Goal: Task Accomplishment & Management: Use online tool/utility

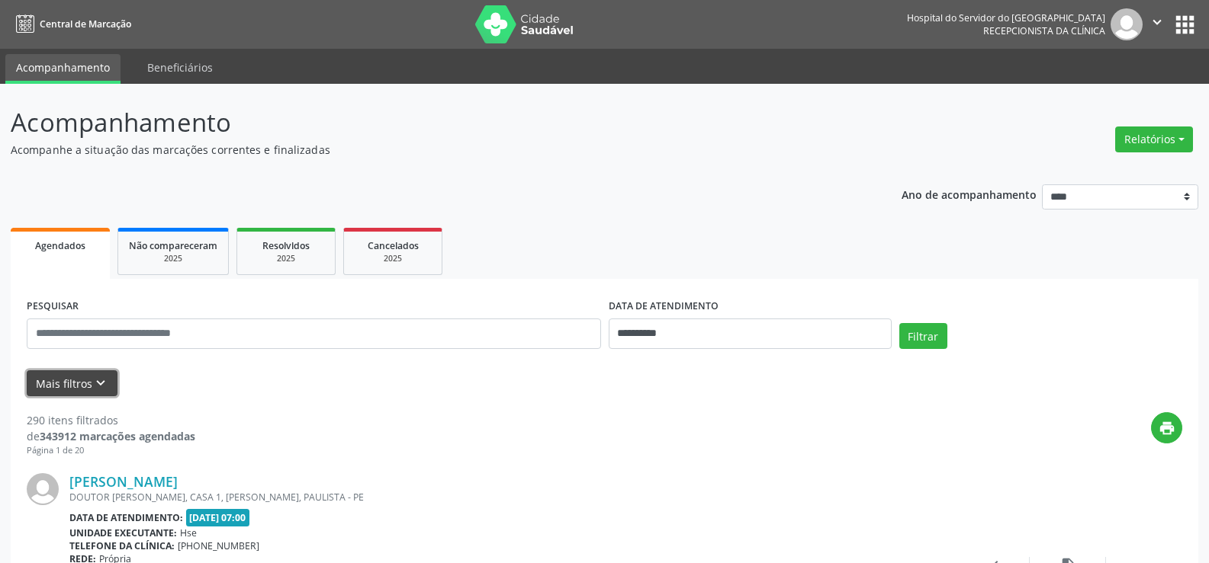
click at [102, 392] on icon "keyboard_arrow_down" at bounding box center [100, 383] width 17 height 17
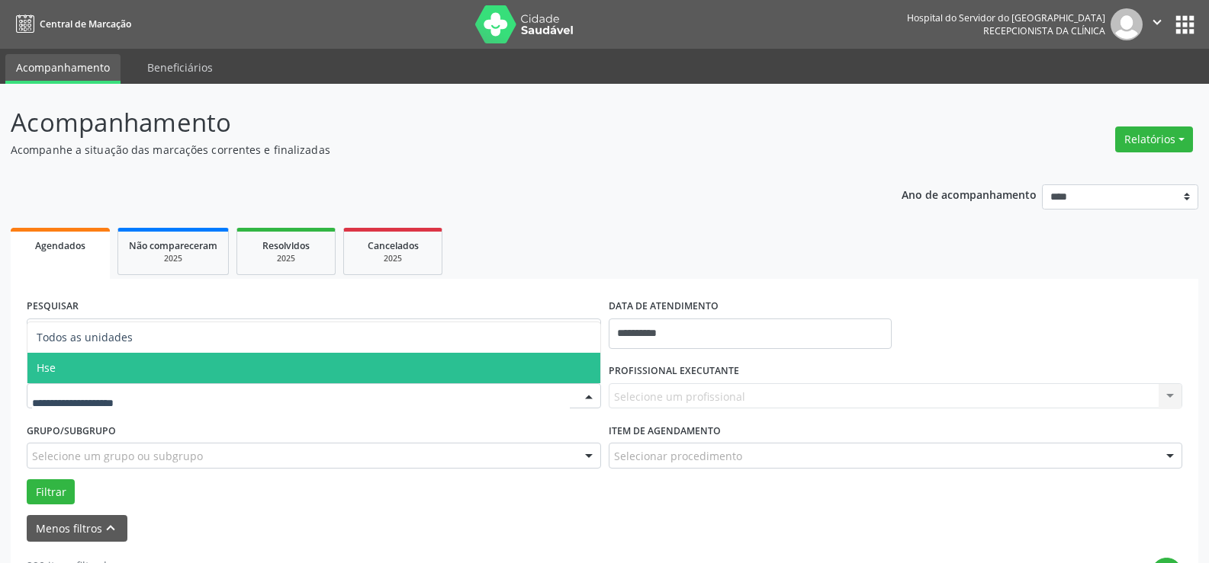
click at [115, 376] on span "Hse" at bounding box center [313, 368] width 573 height 30
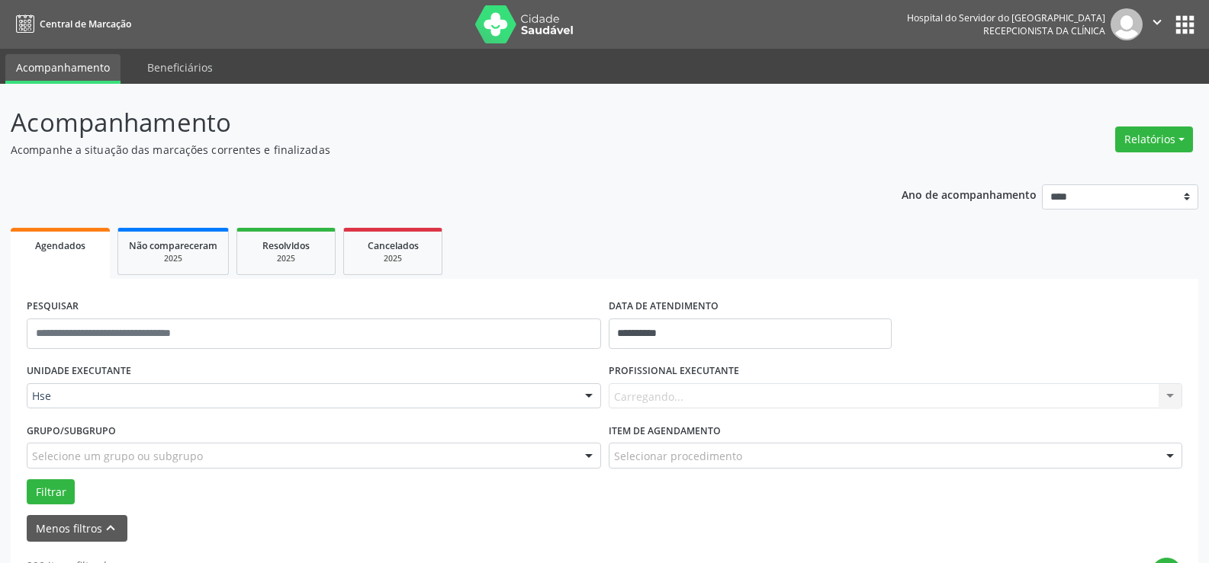
click at [718, 393] on div "Carregando... Nenhum resultado encontrado para: " " Não há nenhuma opção para s…" at bounding box center [895, 397] width 574 height 26
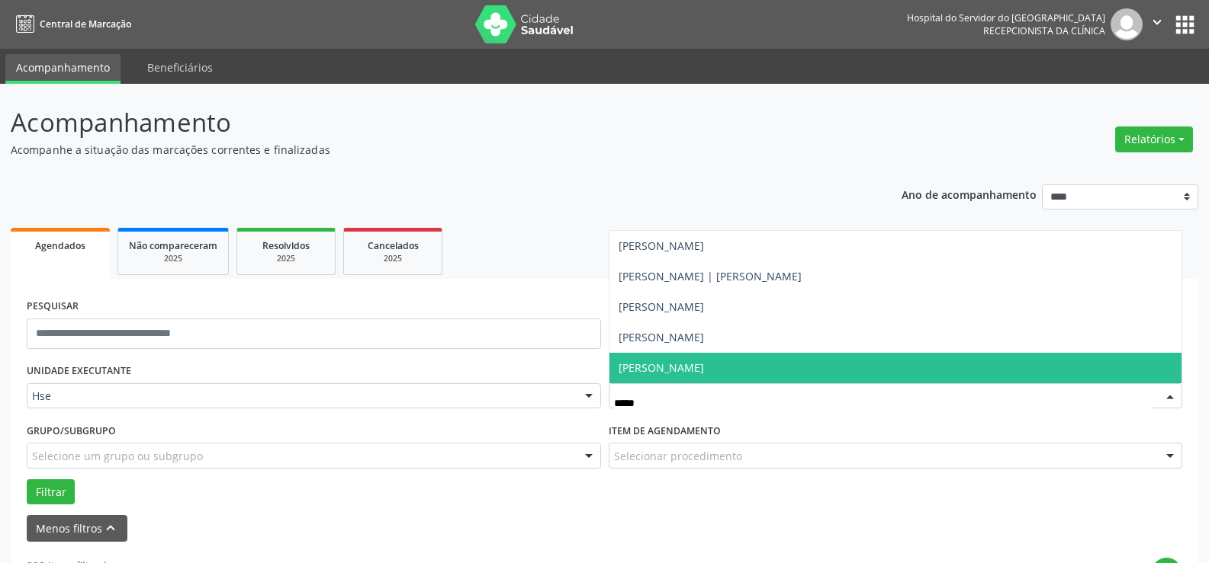
type input "******"
click at [695, 371] on span "[PERSON_NAME]" at bounding box center [895, 368] width 573 height 30
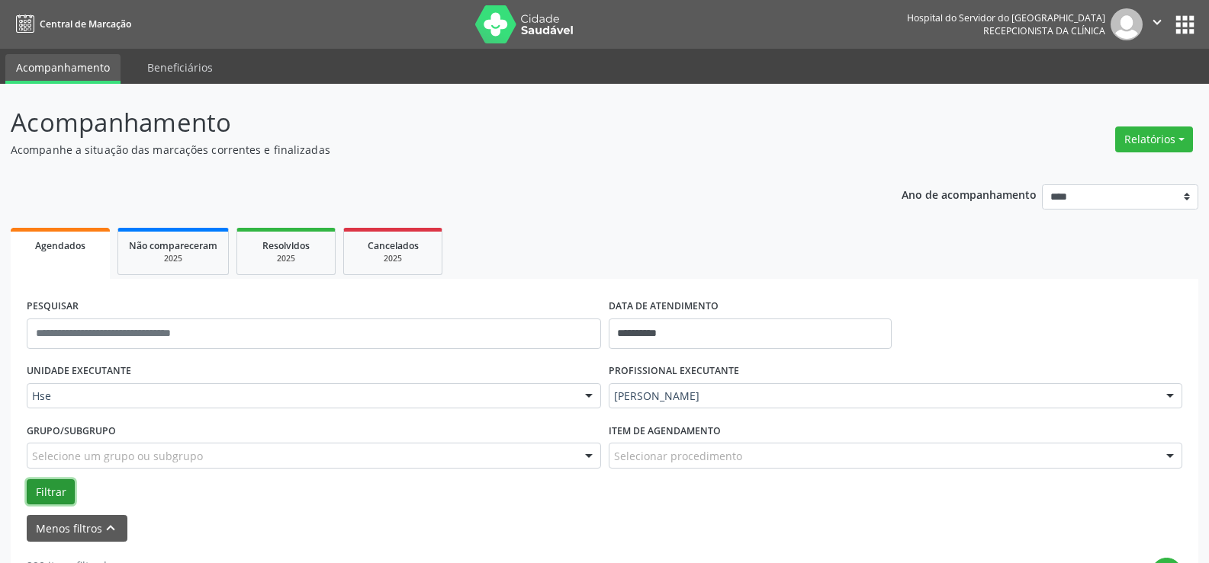
click at [57, 486] on button "Filtrar" at bounding box center [51, 493] width 48 height 26
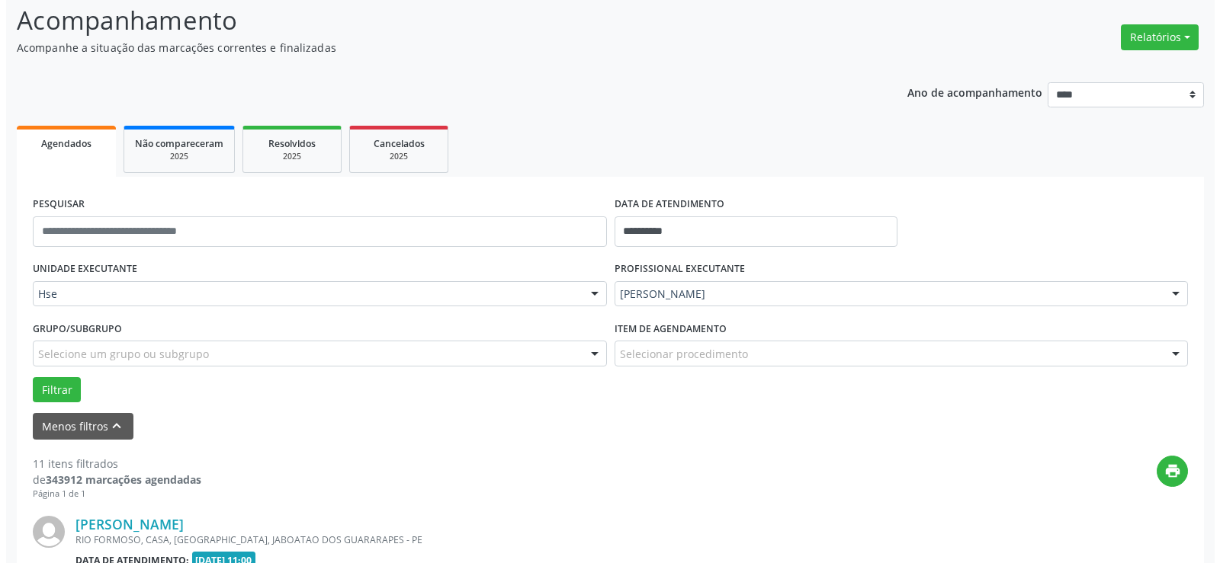
scroll to position [255, 0]
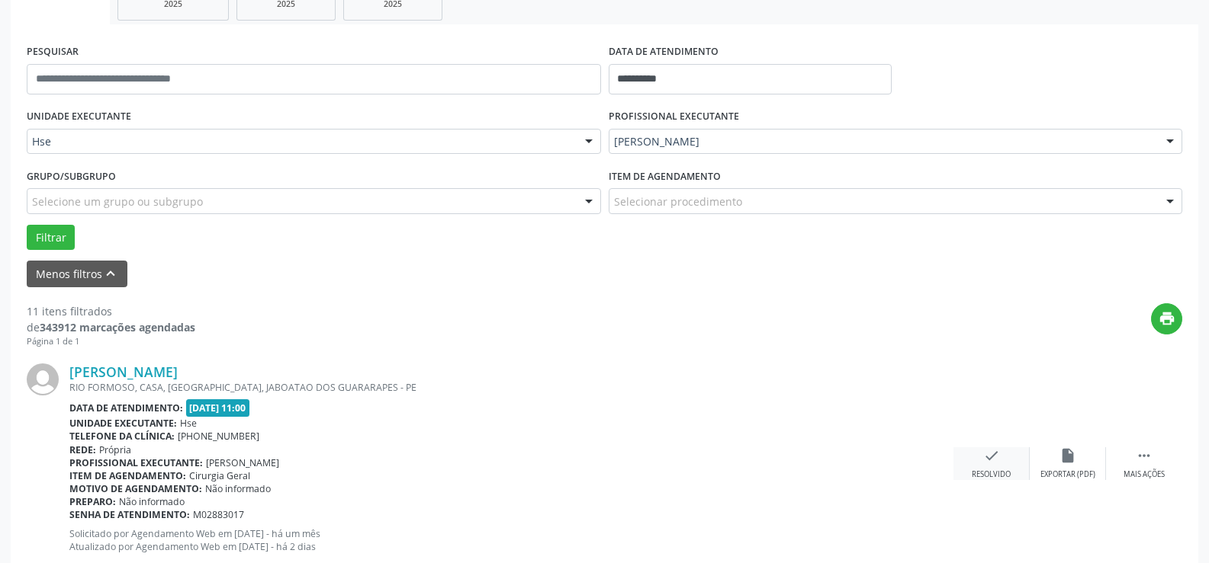
click at [991, 453] on icon "check" at bounding box center [991, 456] width 17 height 17
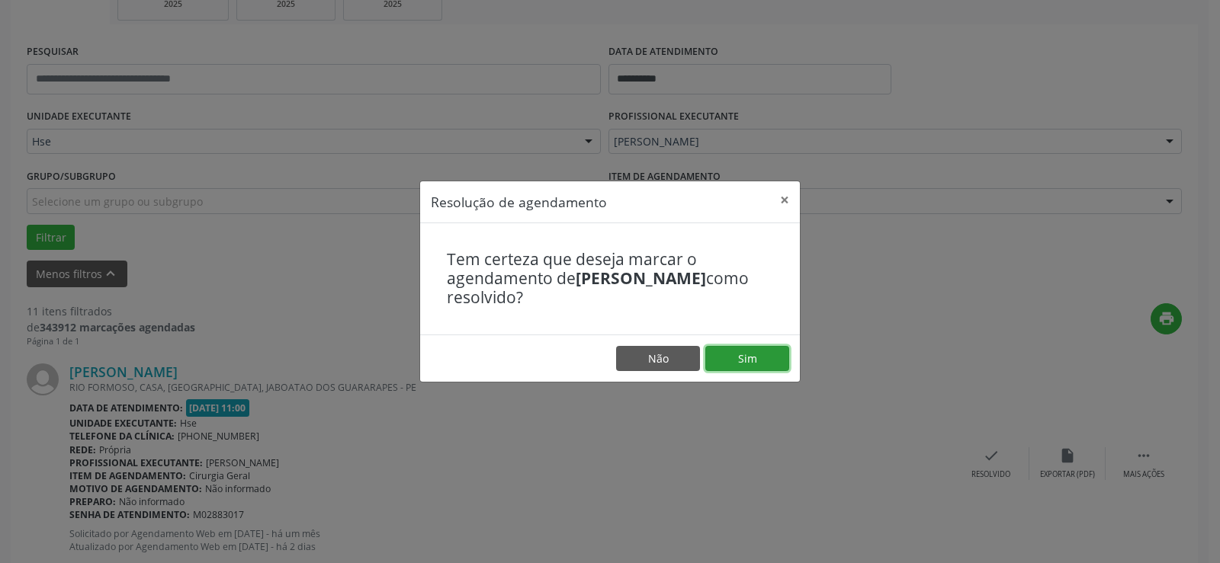
click at [750, 359] on button "Sim" at bounding box center [747, 359] width 84 height 26
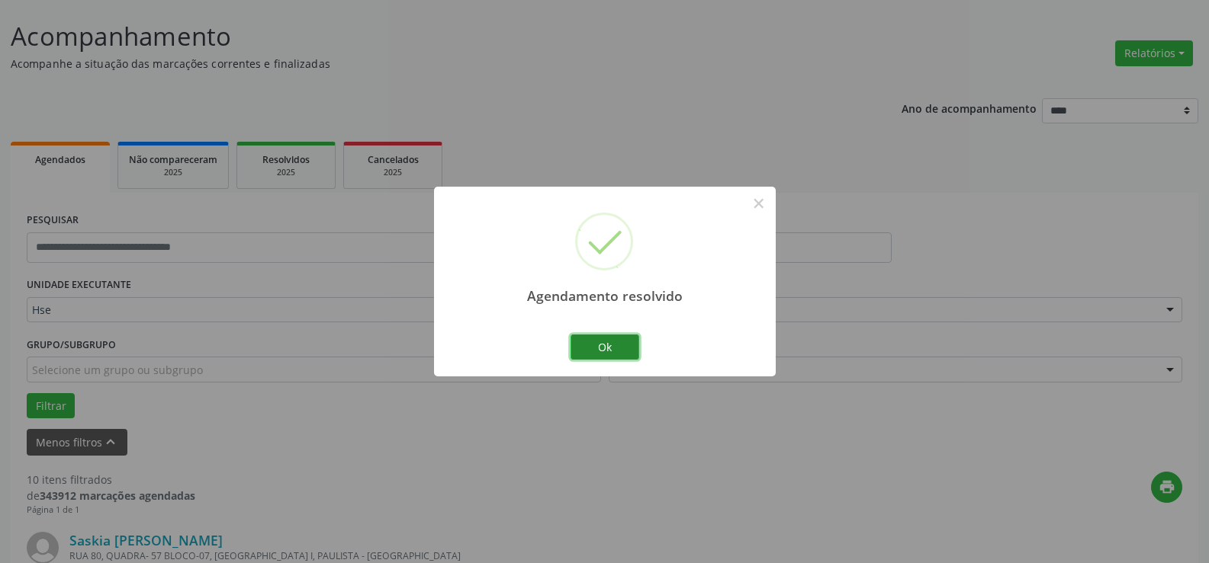
click at [591, 352] on button "Ok" at bounding box center [604, 348] width 69 height 26
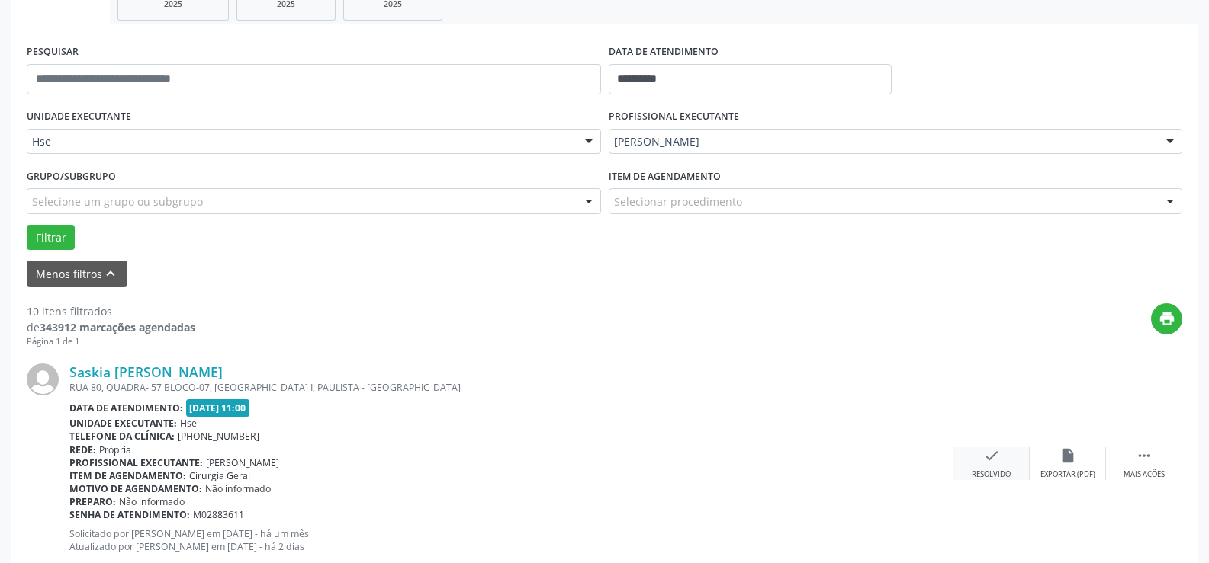
click at [1000, 477] on div "Resolvido" at bounding box center [990, 475] width 39 height 11
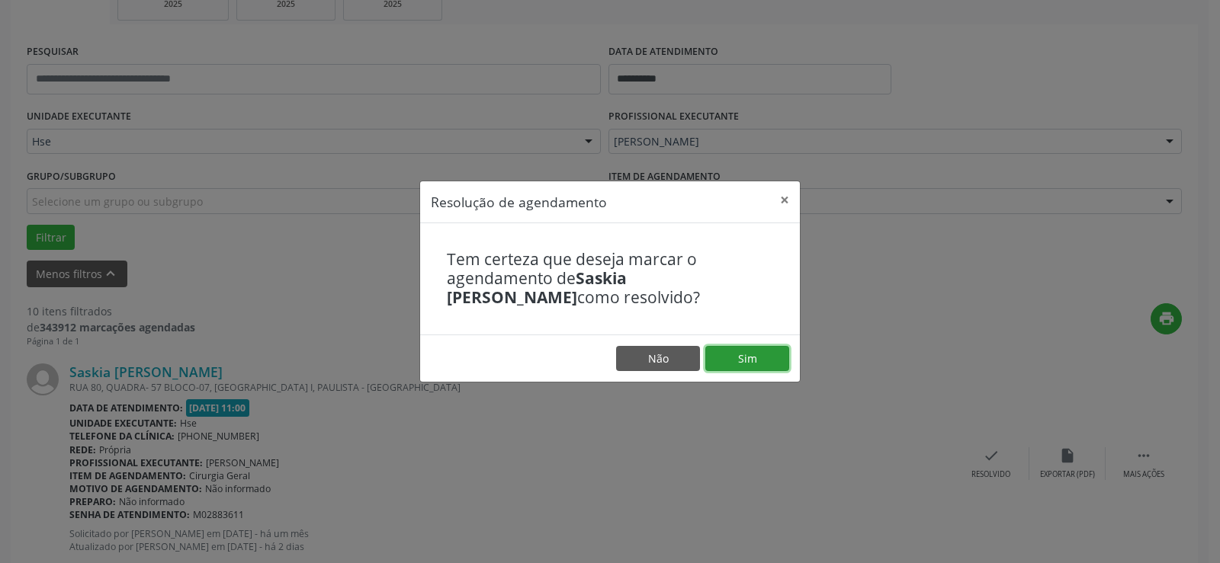
click at [782, 367] on button "Sim" at bounding box center [747, 359] width 84 height 26
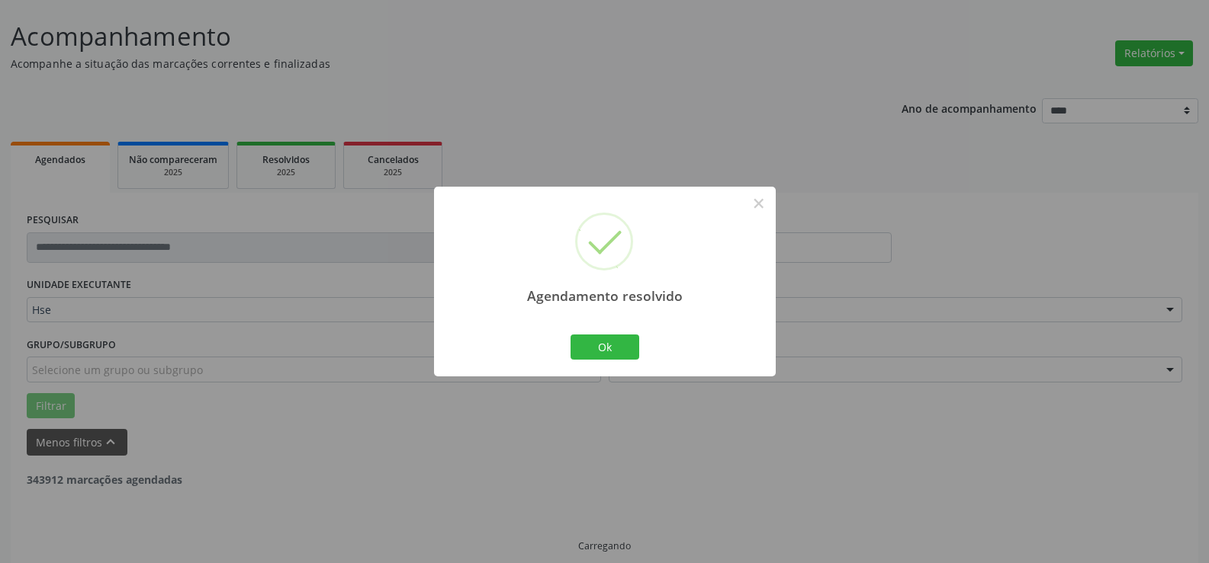
scroll to position [102, 0]
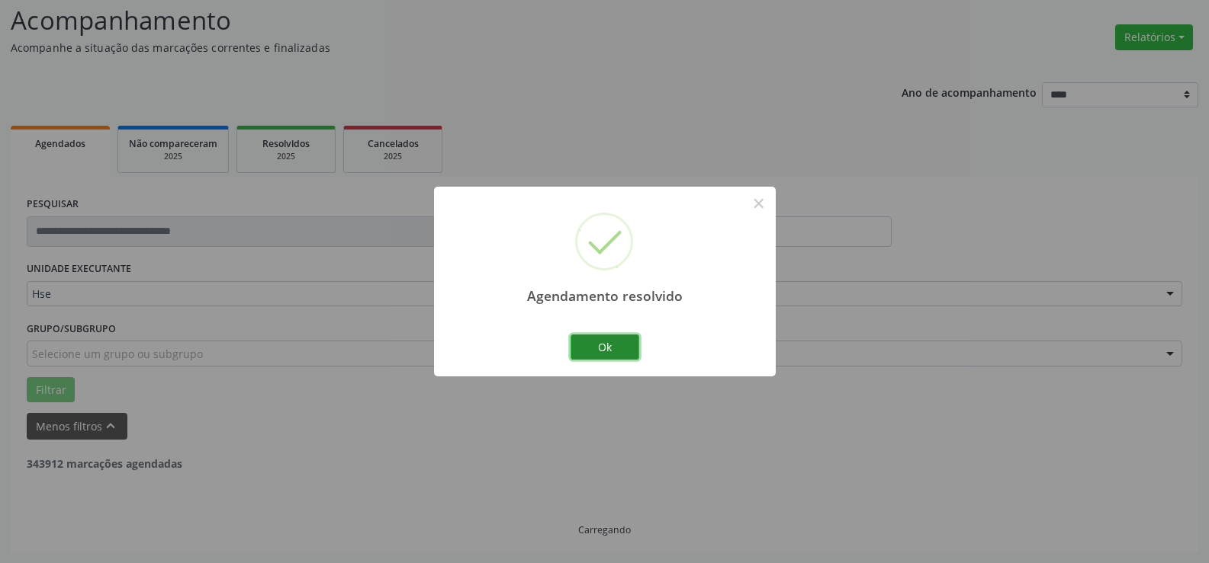
click at [620, 351] on button "Ok" at bounding box center [604, 348] width 69 height 26
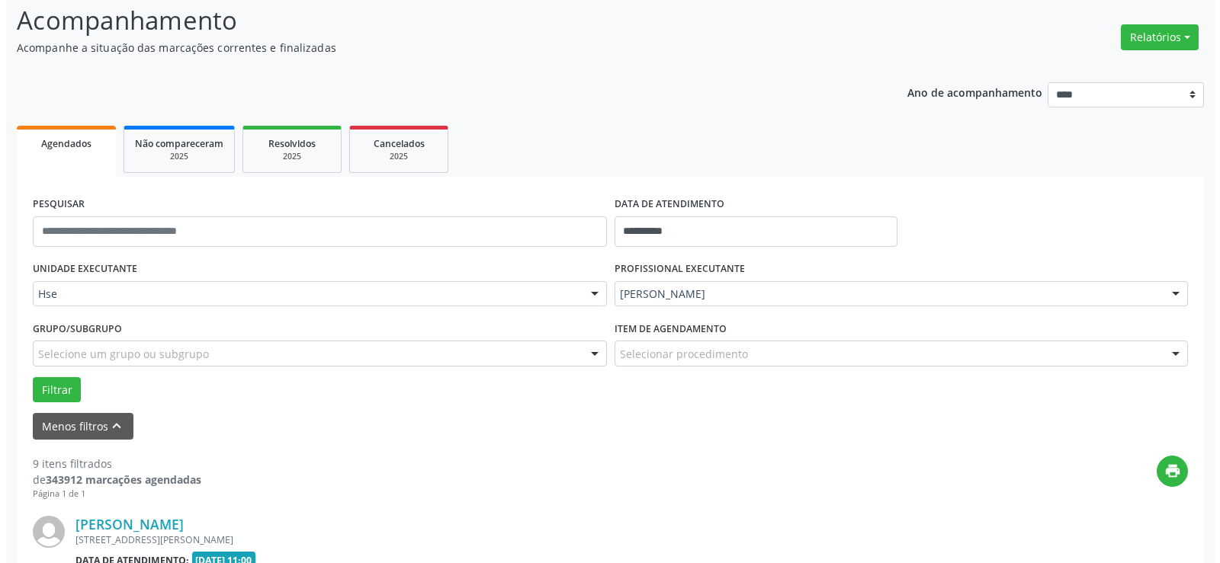
scroll to position [255, 0]
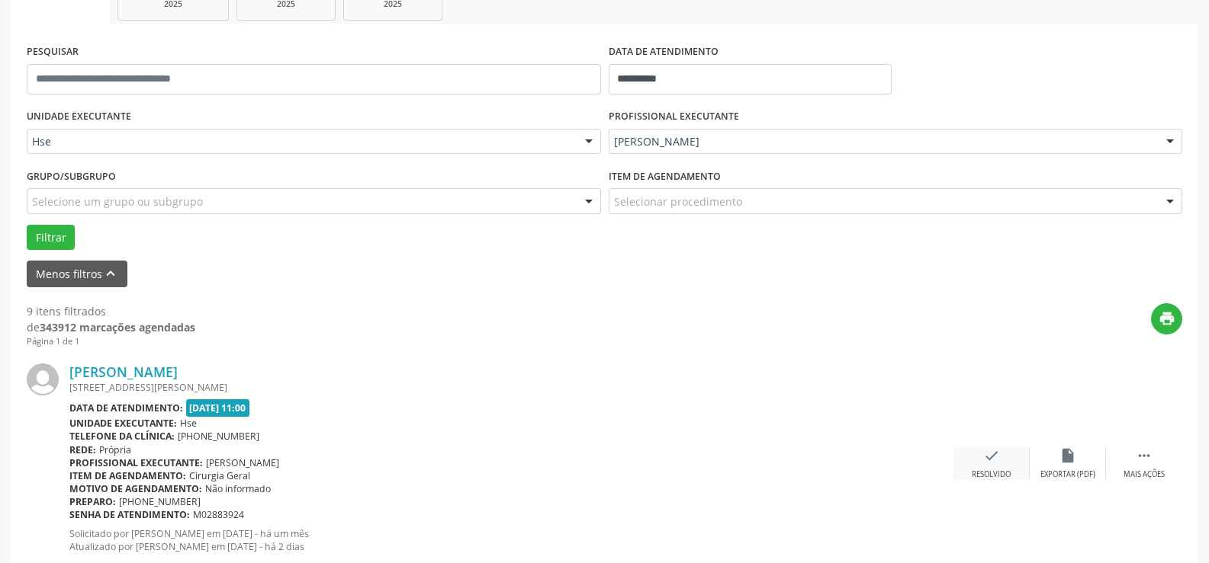
click at [983, 461] on icon "check" at bounding box center [991, 456] width 17 height 17
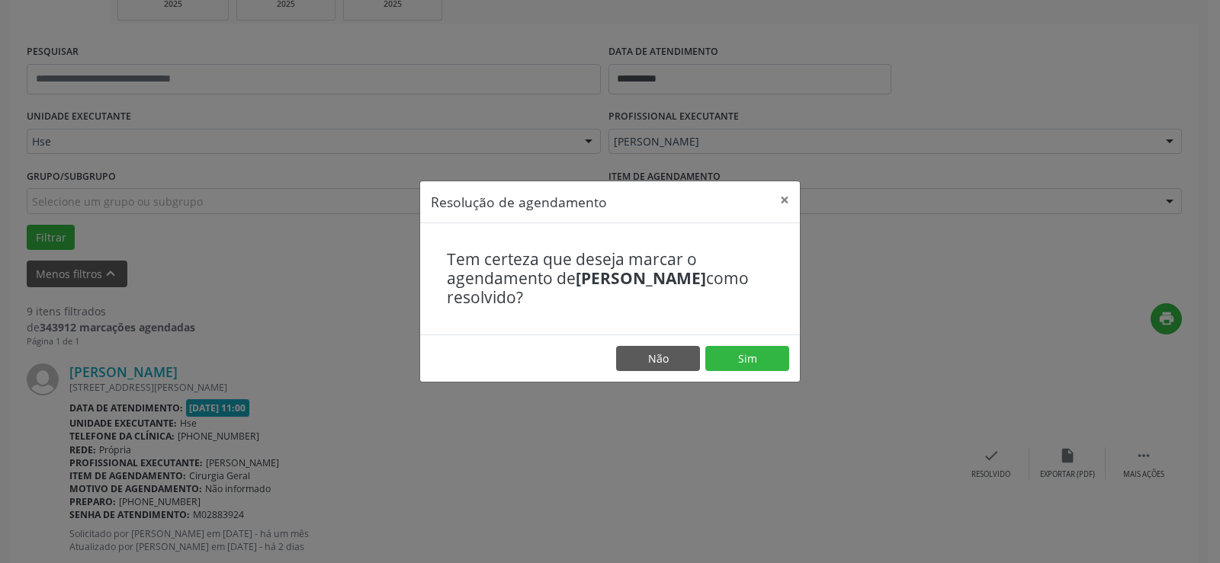
click at [780, 374] on footer "Não Sim" at bounding box center [610, 359] width 380 height 48
click at [759, 361] on button "Sim" at bounding box center [747, 359] width 84 height 26
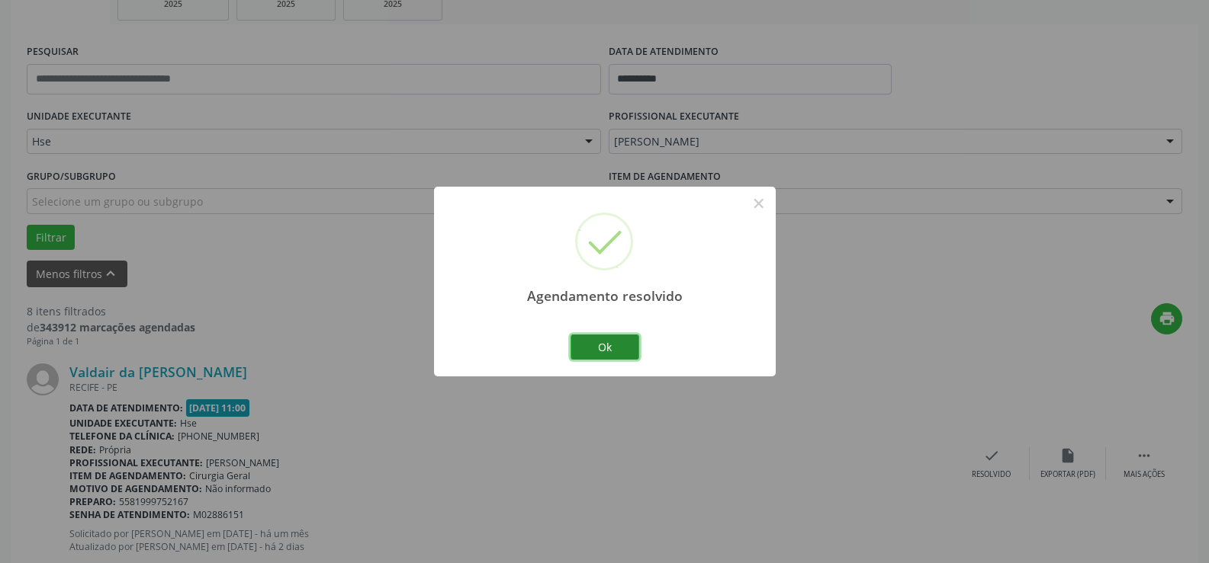
click at [630, 352] on button "Ok" at bounding box center [604, 348] width 69 height 26
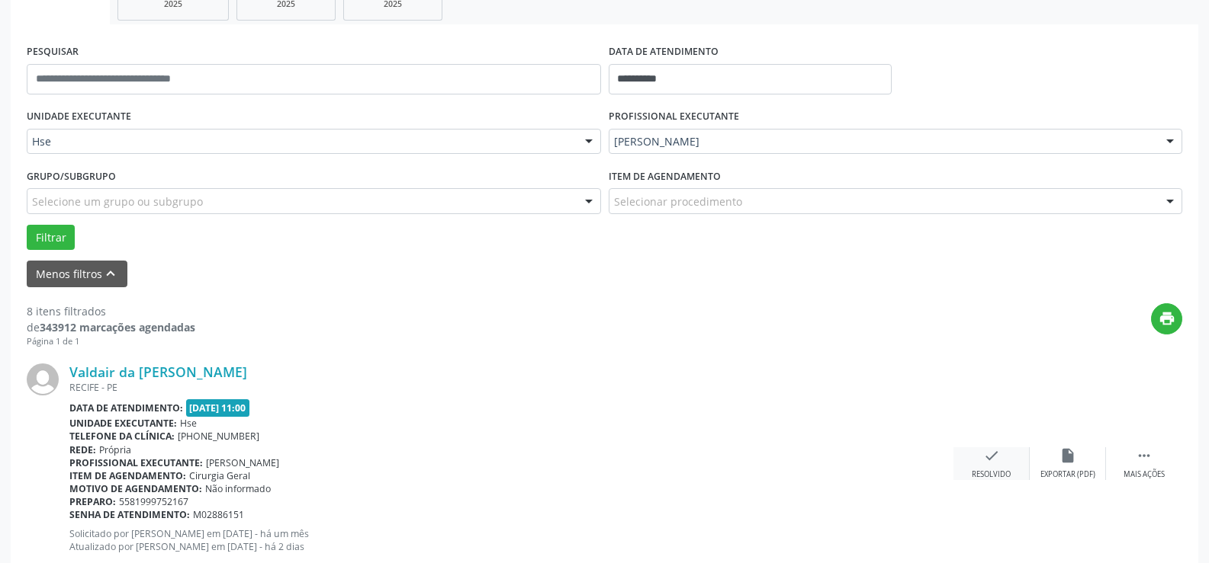
click at [969, 464] on div "check Resolvido" at bounding box center [991, 464] width 76 height 33
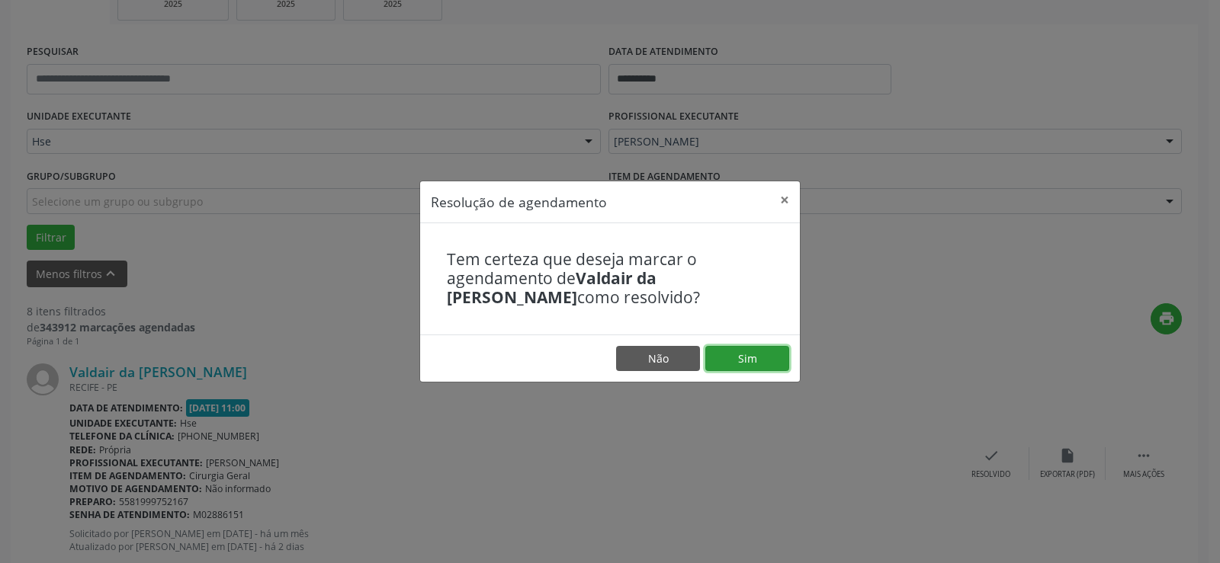
click at [751, 363] on button "Sim" at bounding box center [747, 359] width 84 height 26
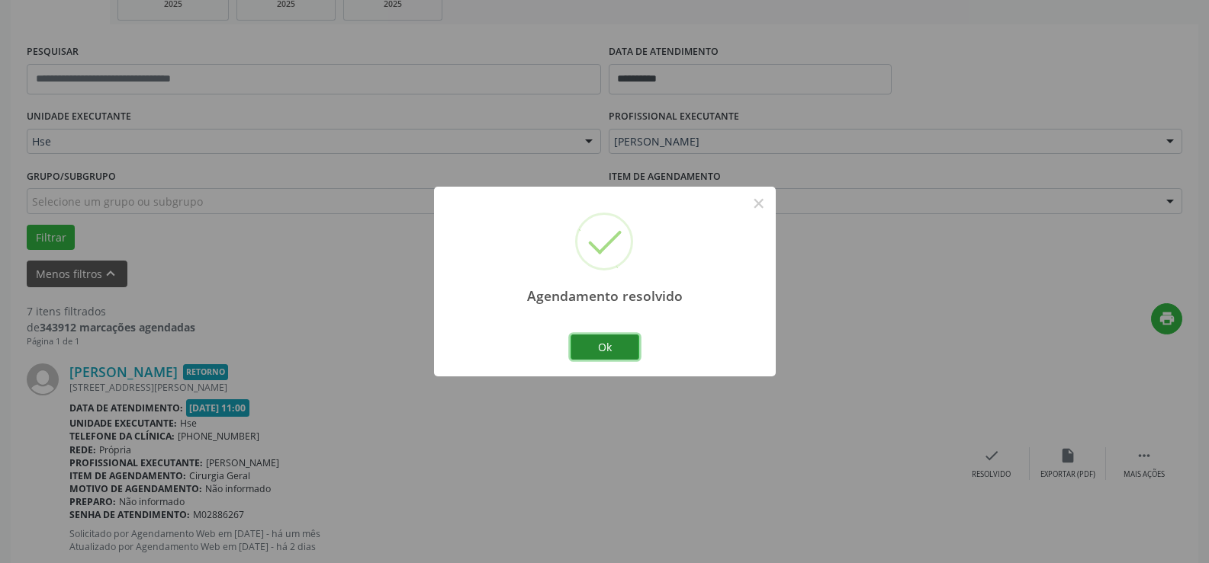
click at [607, 346] on button "Ok" at bounding box center [604, 348] width 69 height 26
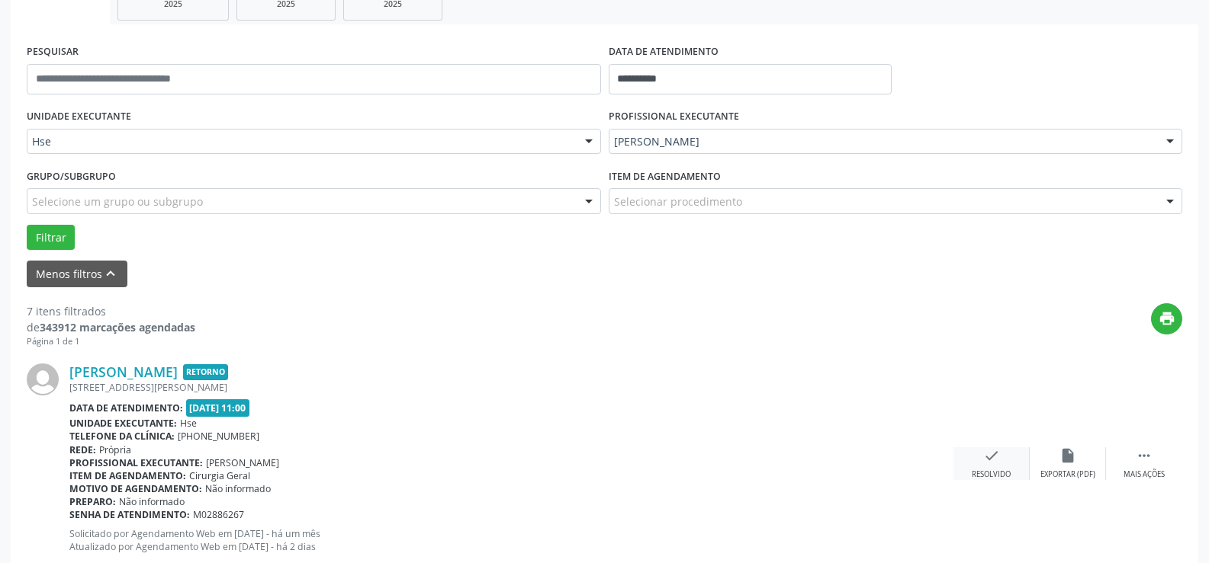
click at [971, 467] on div "check Resolvido" at bounding box center [991, 464] width 76 height 33
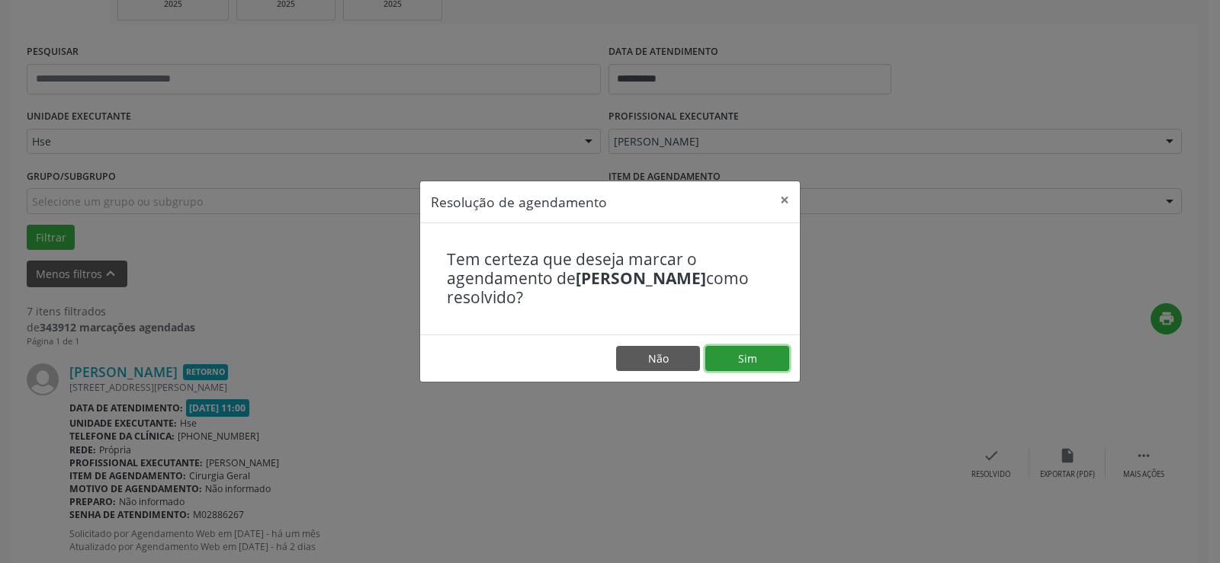
click at [763, 364] on button "Sim" at bounding box center [747, 359] width 84 height 26
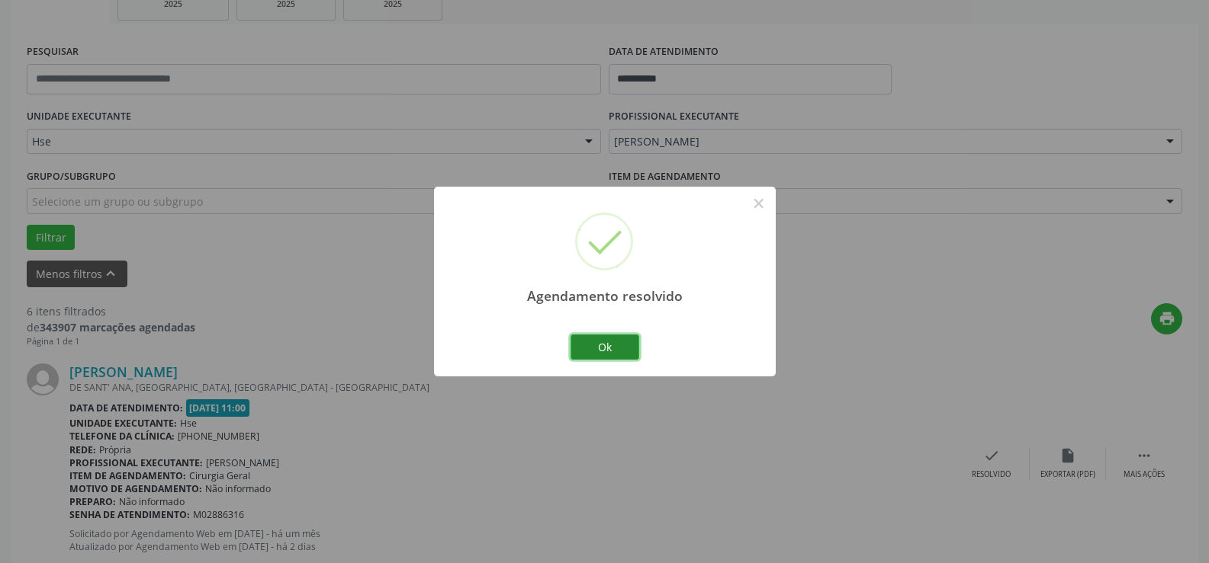
click at [621, 352] on button "Ok" at bounding box center [604, 348] width 69 height 26
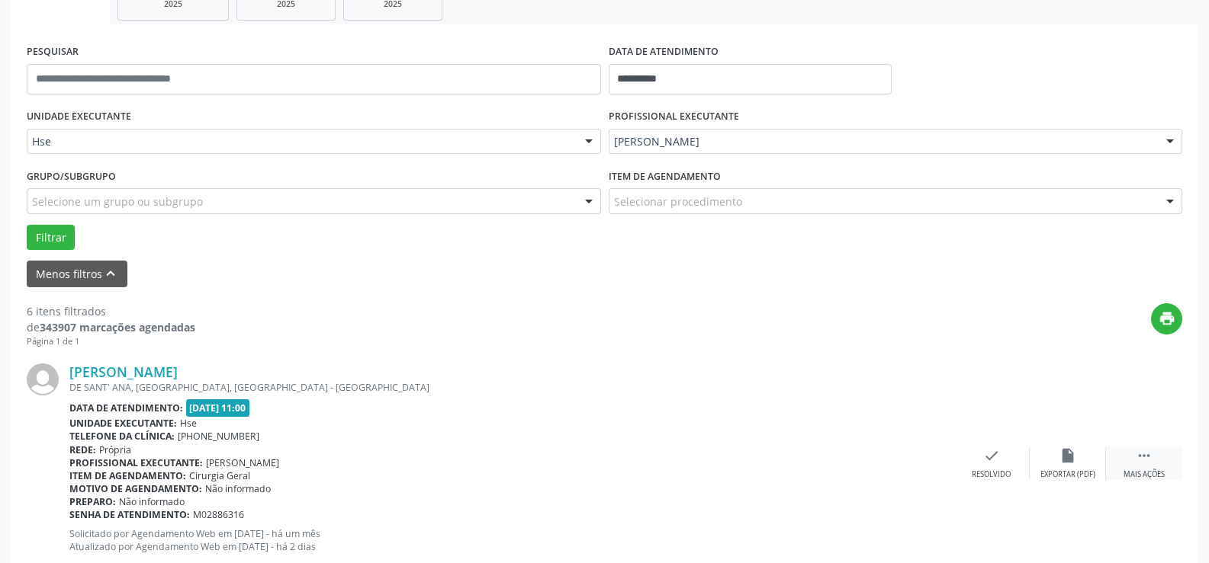
click at [1141, 473] on div "Mais ações" at bounding box center [1143, 475] width 41 height 11
click at [1071, 446] on div "[PERSON_NAME] DE [GEOGRAPHIC_DATA], [GEOGRAPHIC_DATA], [GEOGRAPHIC_DATA] - [GEO…" at bounding box center [604, 464] width 1155 height 233
click at [1046, 461] on div "alarm_off Não compareceu" at bounding box center [1067, 464] width 76 height 33
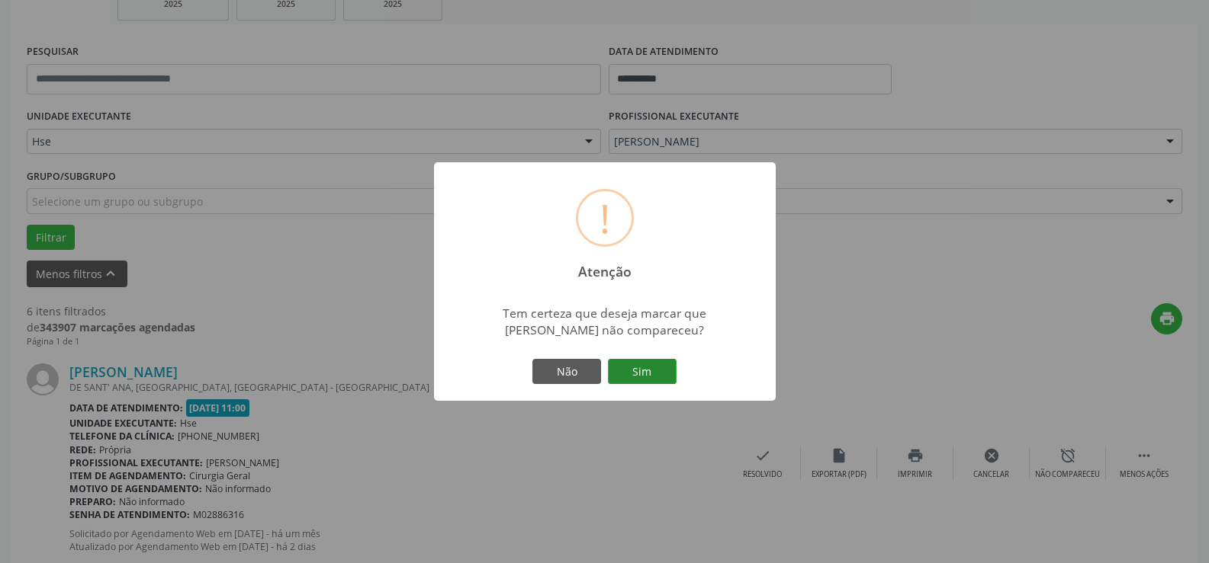
click at [653, 370] on button "Sim" at bounding box center [642, 372] width 69 height 26
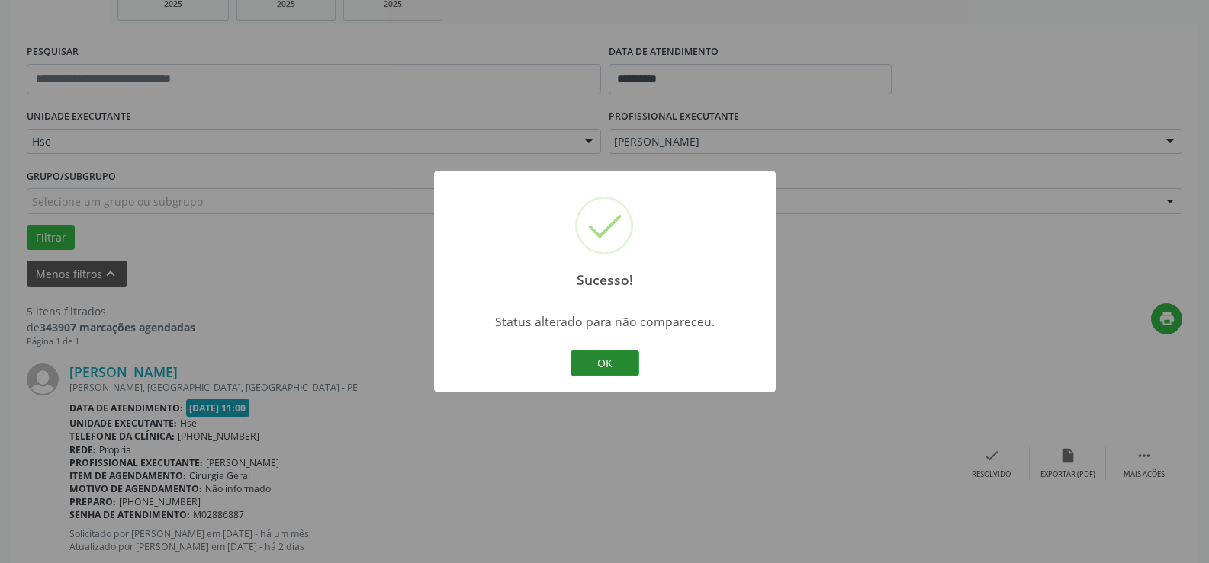
click at [608, 366] on button "OK" at bounding box center [604, 364] width 69 height 26
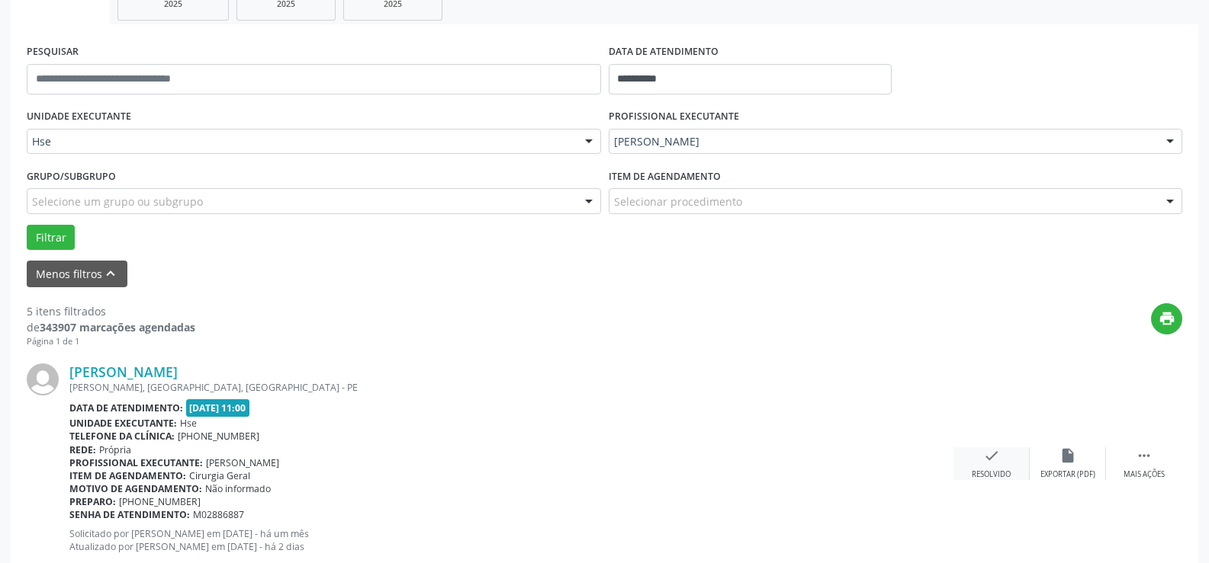
click at [973, 464] on div "check Resolvido" at bounding box center [991, 464] width 76 height 33
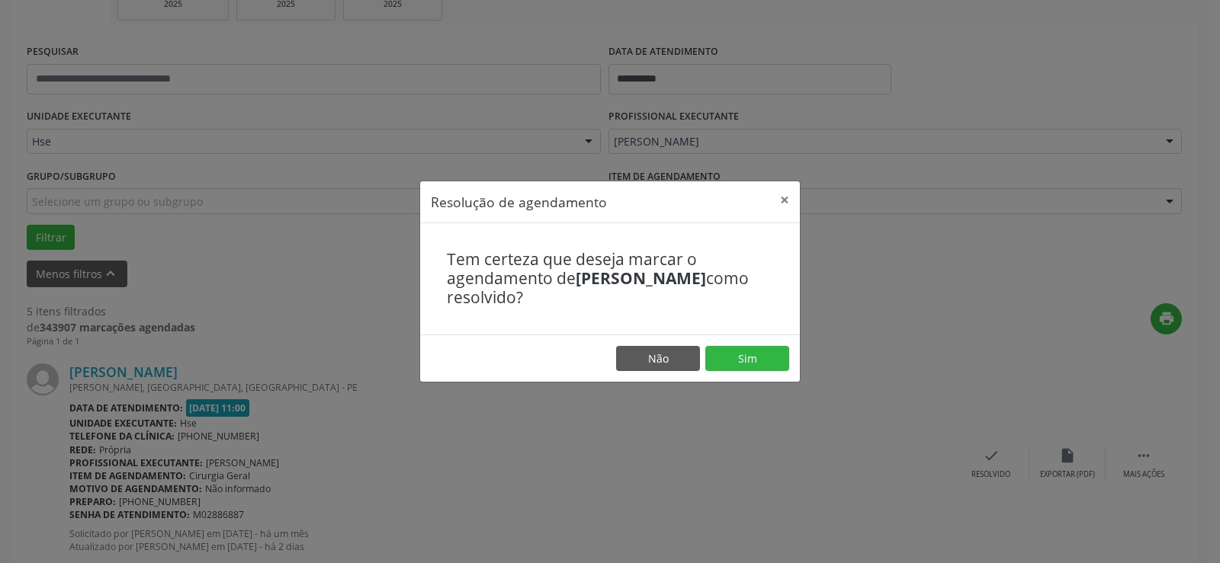
click at [728, 374] on footer "Não Sim" at bounding box center [610, 359] width 380 height 48
click at [745, 355] on button "Sim" at bounding box center [747, 359] width 84 height 26
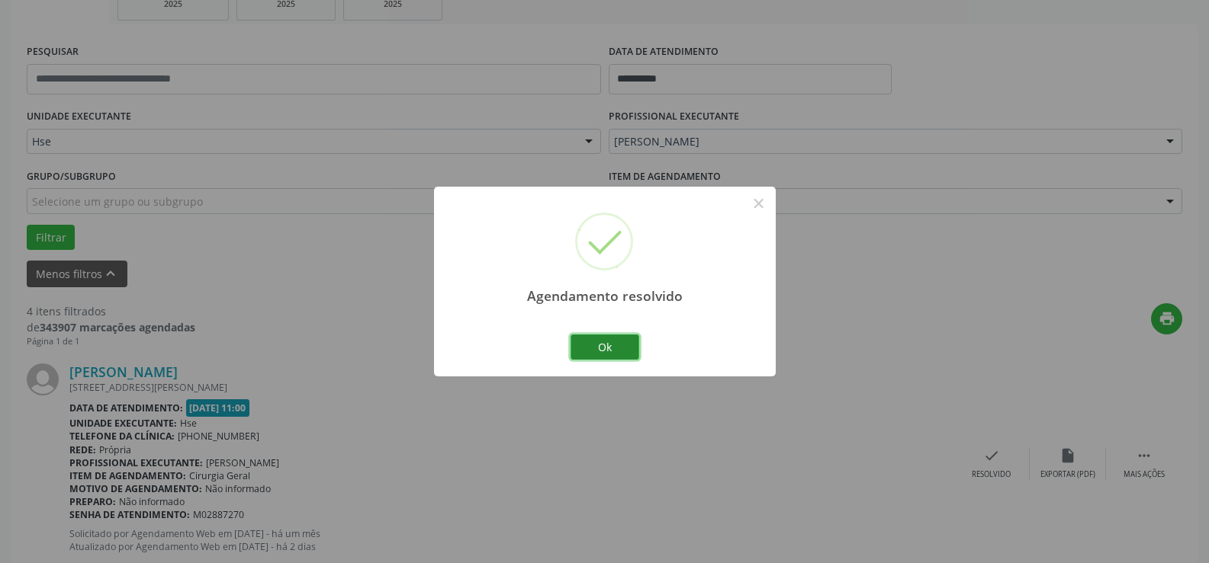
click at [598, 348] on button "Ok" at bounding box center [604, 348] width 69 height 26
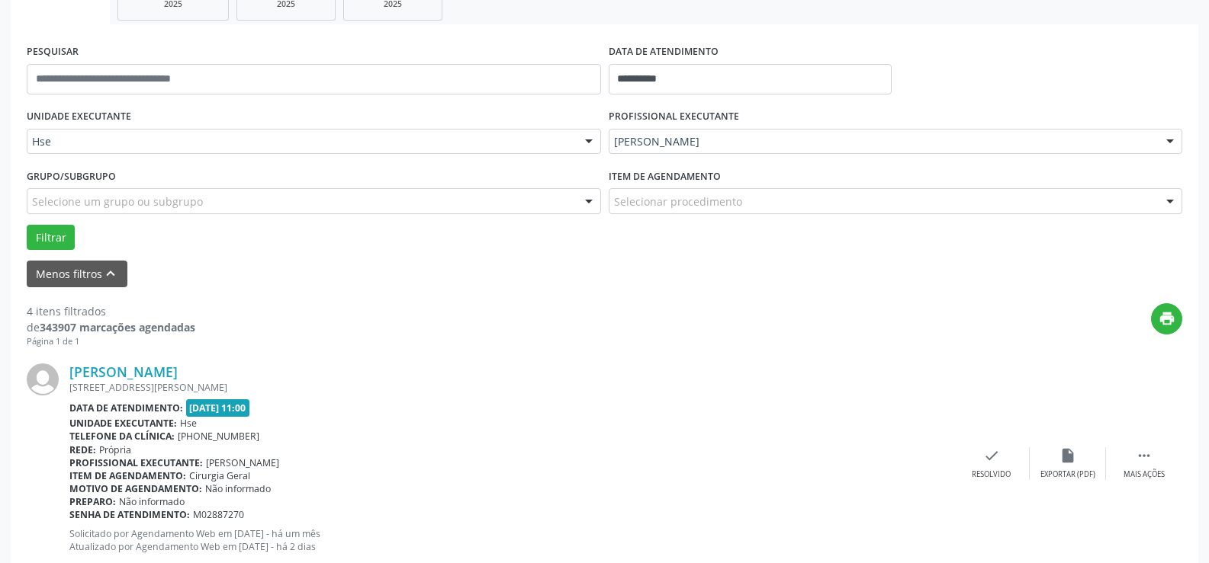
click at [1134, 483] on div "[PERSON_NAME] [STREET_ADDRESS][PERSON_NAME] Data de atendimento: [DATE] 11:00 U…" at bounding box center [604, 464] width 1155 height 233
click at [1142, 469] on div " Mais ações" at bounding box center [1144, 464] width 76 height 33
click at [1074, 461] on icon "alarm_off" at bounding box center [1067, 456] width 17 height 17
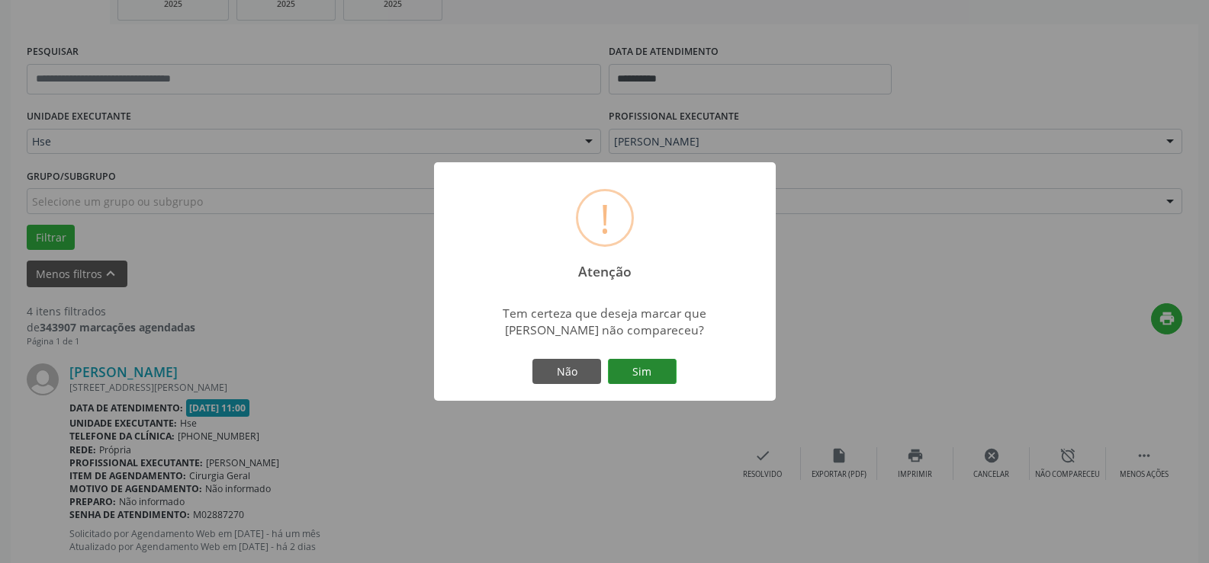
click at [666, 381] on button "Sim" at bounding box center [642, 372] width 69 height 26
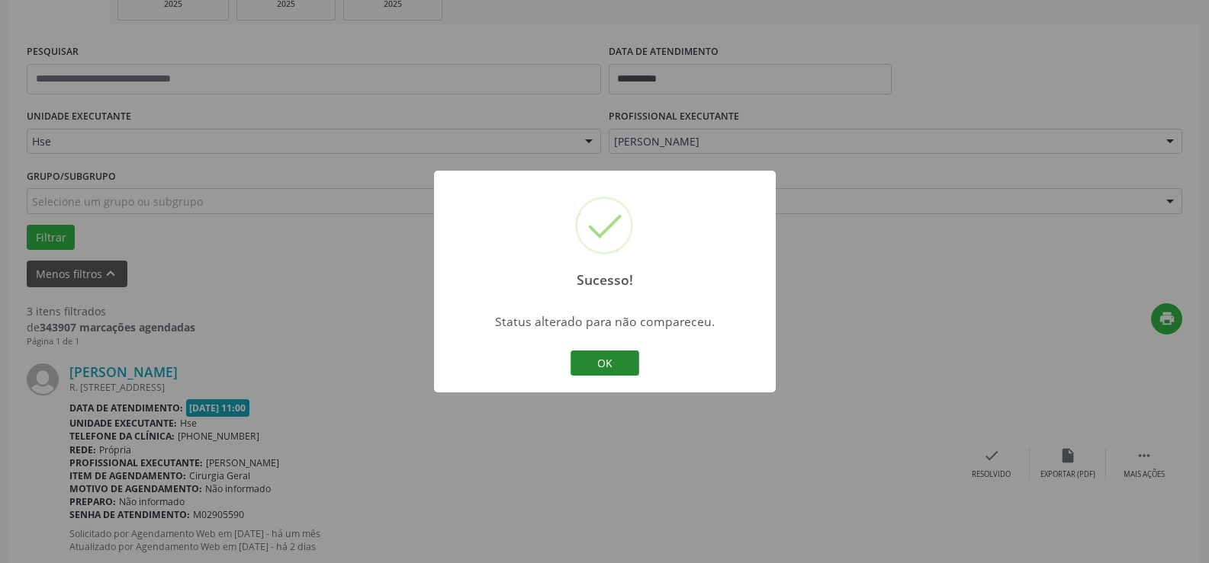
click at [599, 352] on button "OK" at bounding box center [604, 364] width 69 height 26
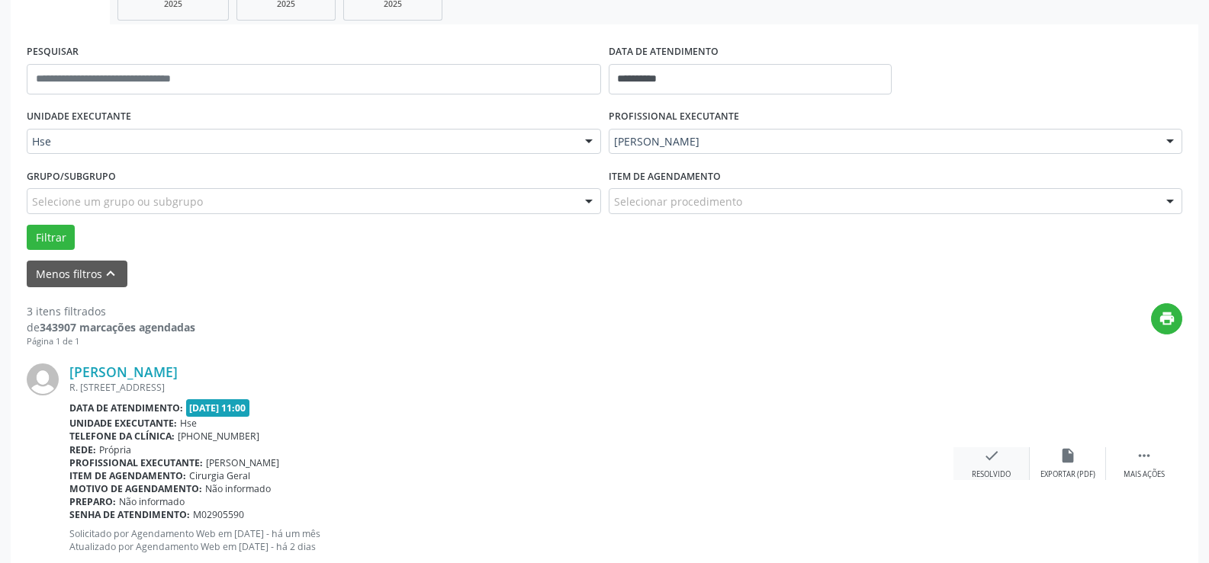
click at [981, 467] on div "check Resolvido" at bounding box center [991, 464] width 76 height 33
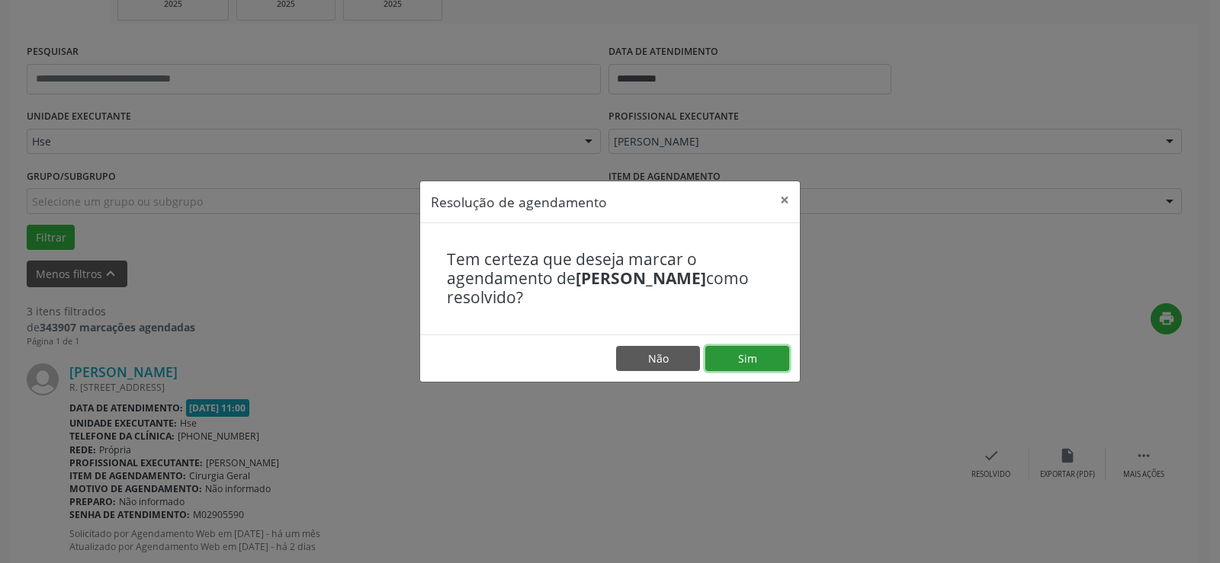
click at [759, 355] on button "Sim" at bounding box center [747, 359] width 84 height 26
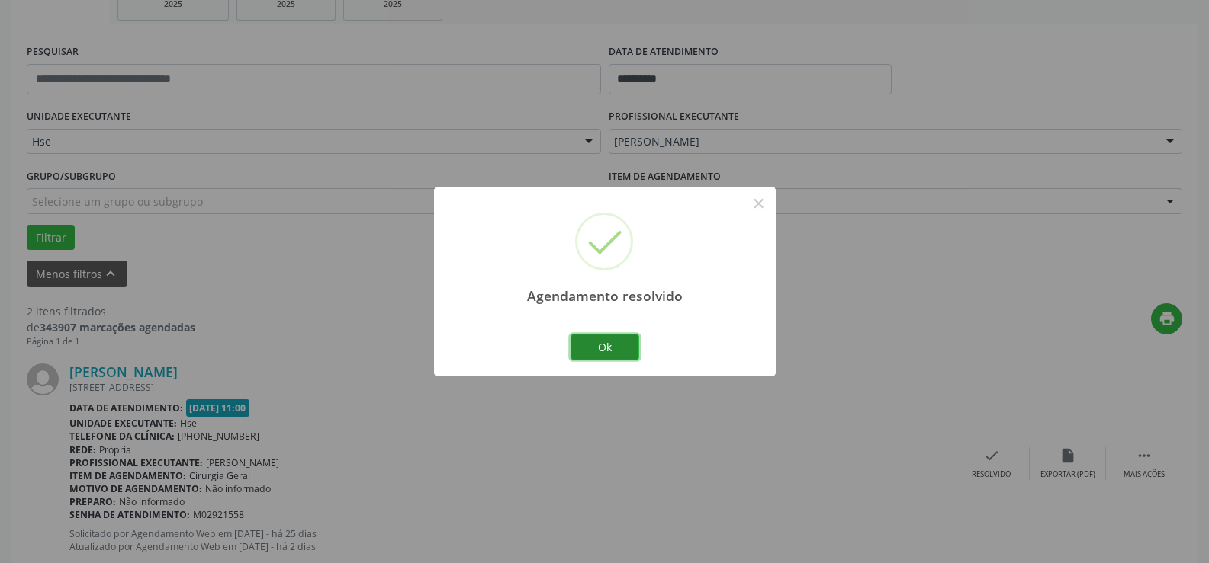
click at [624, 343] on button "Ok" at bounding box center [604, 348] width 69 height 26
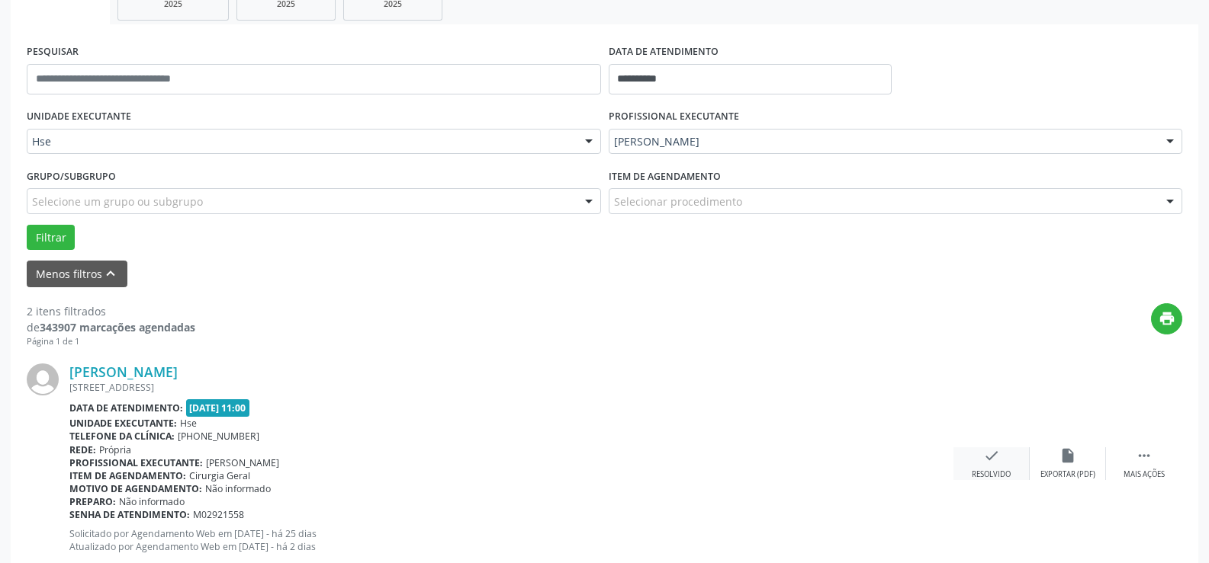
click at [1015, 459] on div "check Resolvido" at bounding box center [991, 464] width 76 height 33
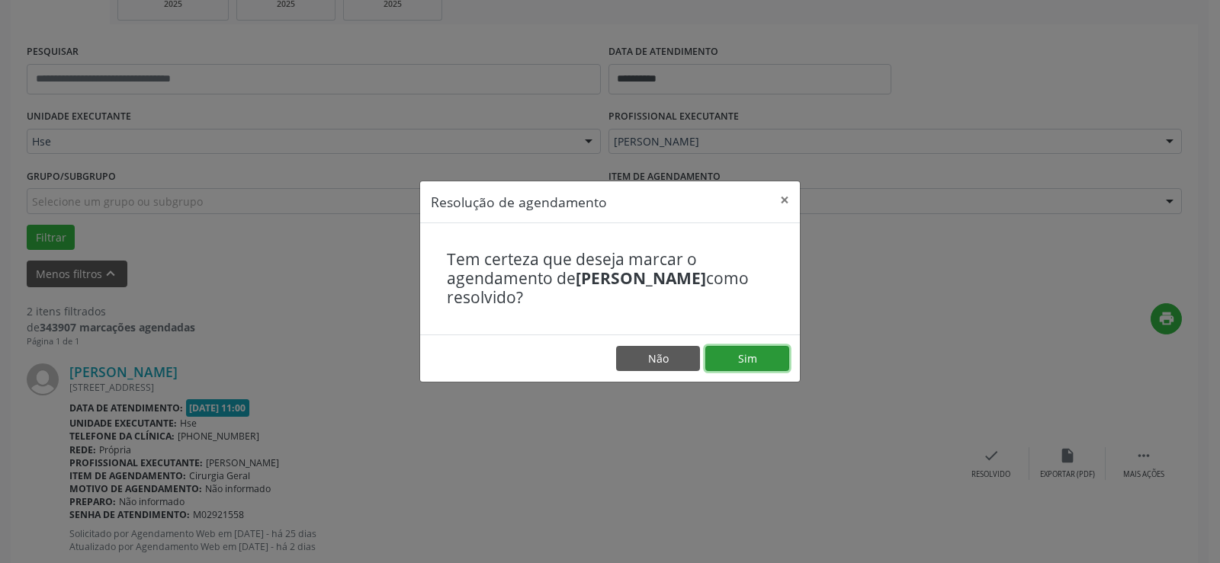
click at [722, 348] on button "Sim" at bounding box center [747, 359] width 84 height 26
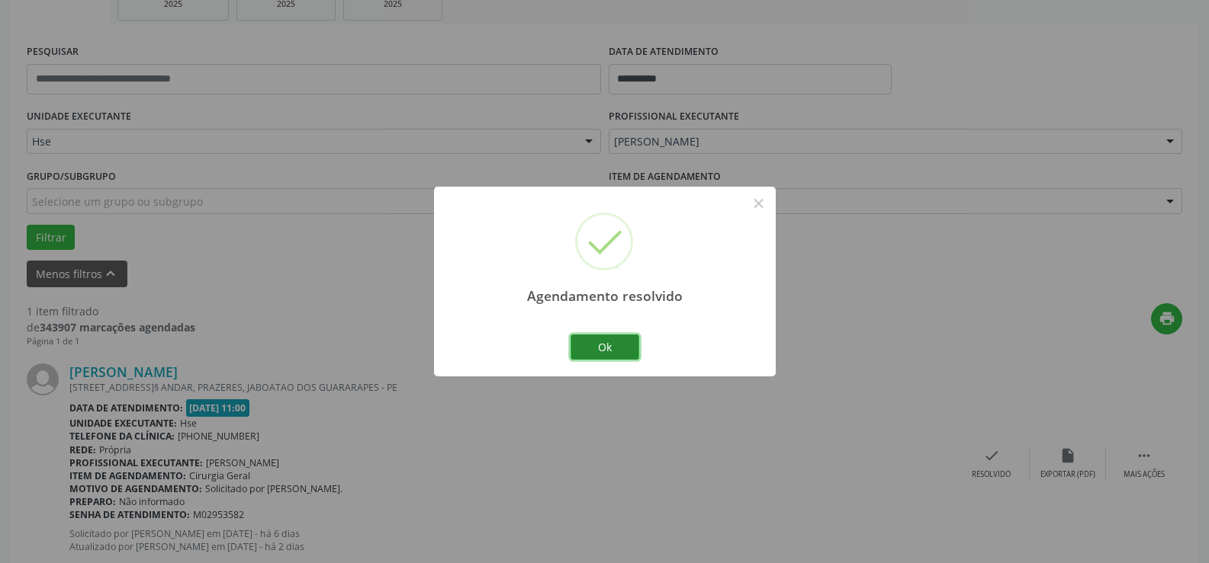
click at [619, 345] on button "Ok" at bounding box center [604, 348] width 69 height 26
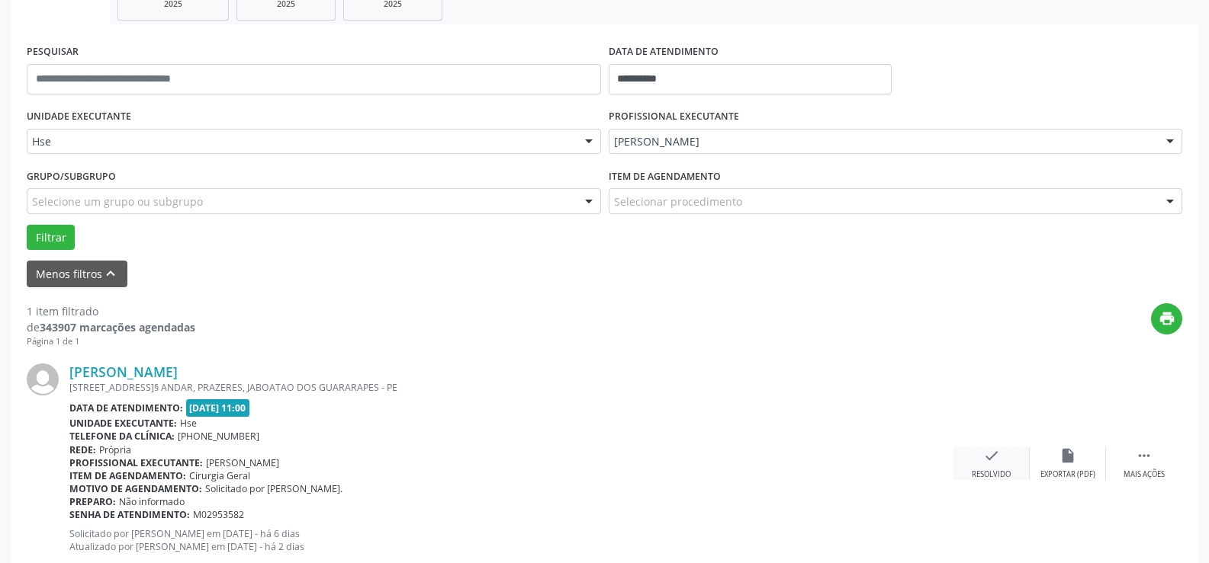
click at [974, 464] on div "check Resolvido" at bounding box center [991, 464] width 76 height 33
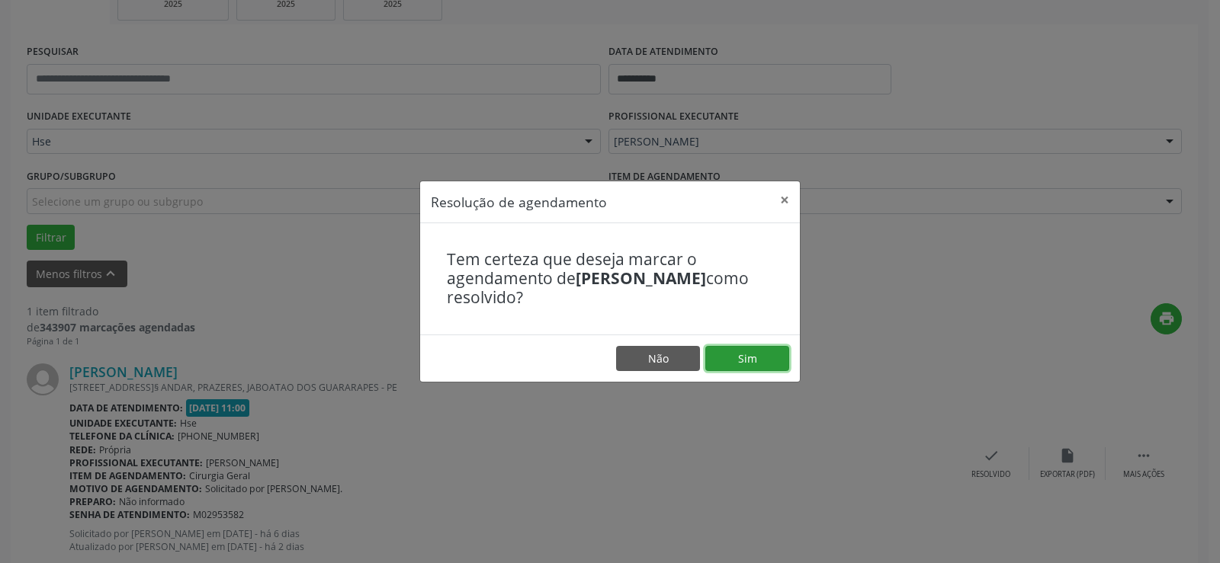
click at [747, 351] on button "Sim" at bounding box center [747, 359] width 84 height 26
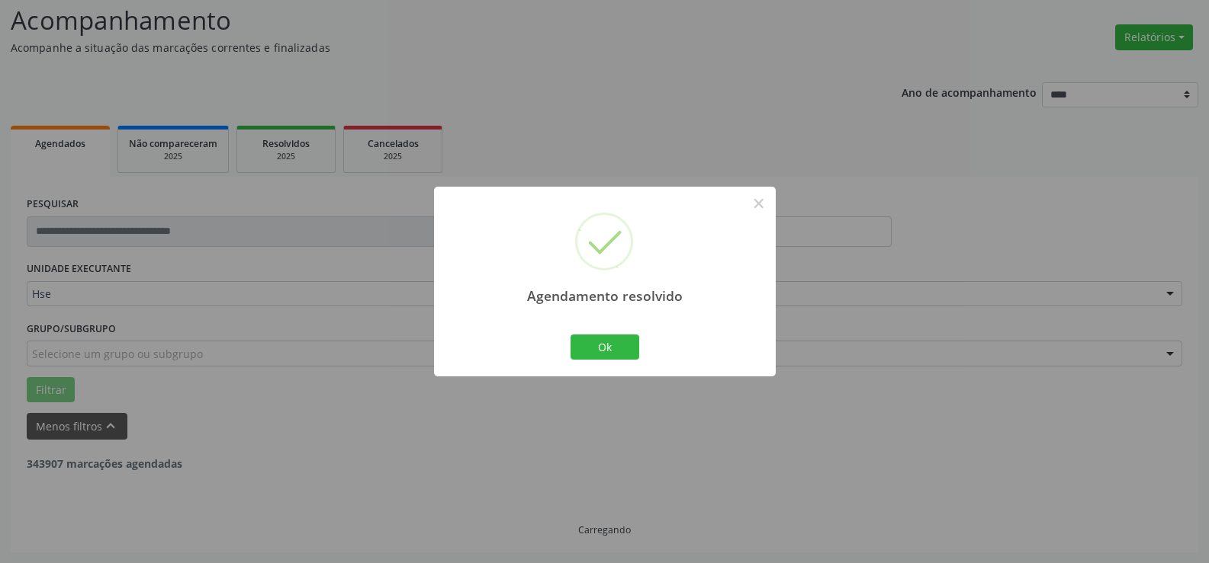
scroll to position [53, 0]
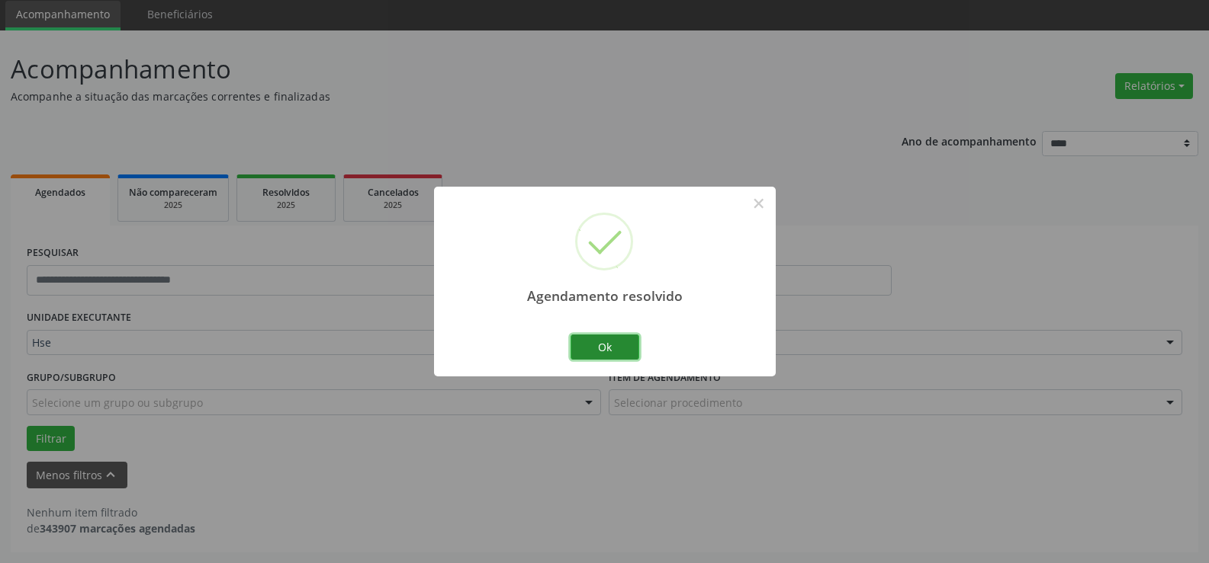
click at [613, 348] on button "Ok" at bounding box center [604, 348] width 69 height 26
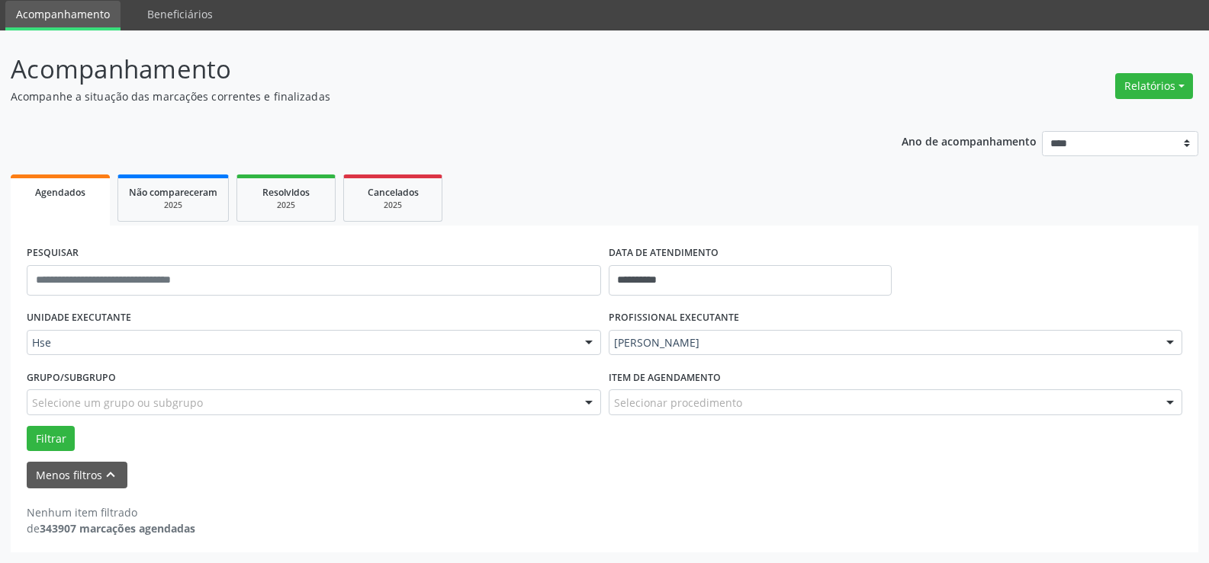
scroll to position [0, 0]
